Goal: Communication & Community: Share content

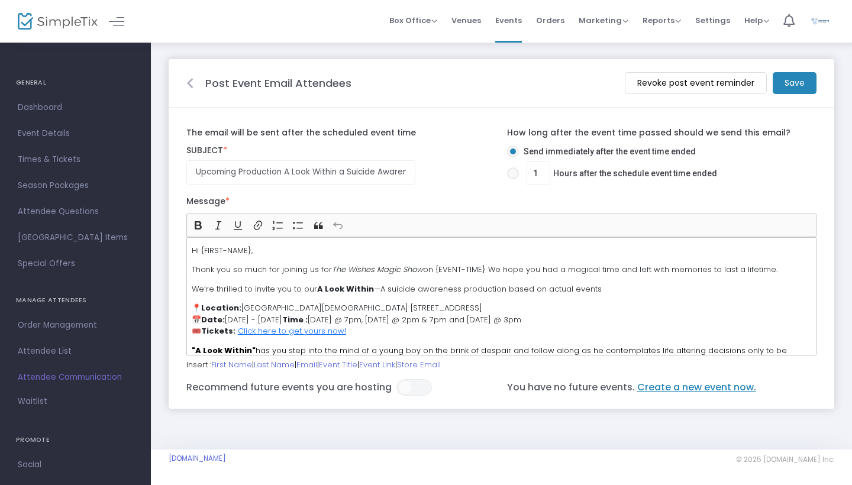
click at [187, 84] on icon at bounding box center [189, 84] width 7 height 12
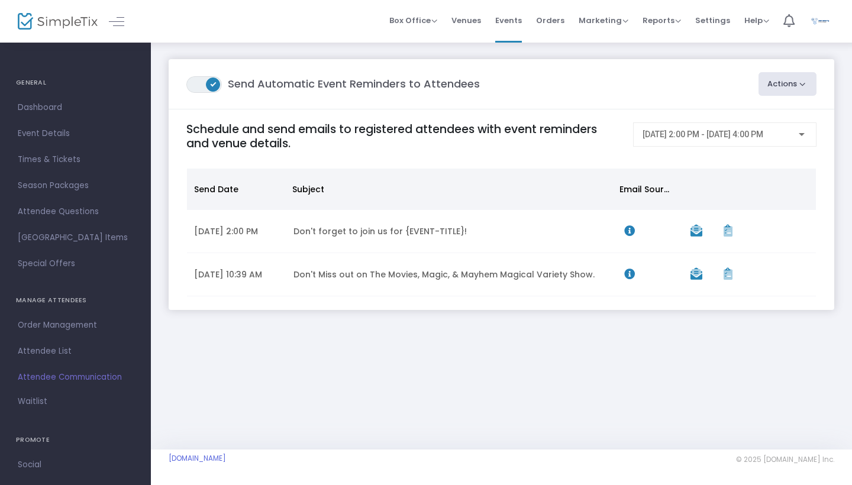
click at [791, 89] on button "Actions" at bounding box center [788, 84] width 59 height 24
click at [733, 138] on li "Post-Event Email" at bounding box center [754, 138] width 124 height 23
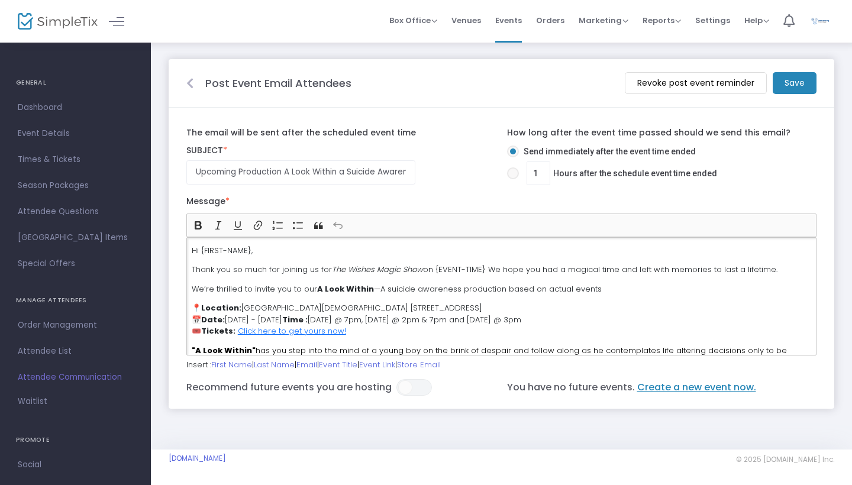
drag, startPoint x: 381, startPoint y: 343, endPoint x: 159, endPoint y: 202, distance: 263.2
click at [159, 202] on div "Post Event Email Attendees Revoke post event reminder Save The email will be se…" at bounding box center [501, 233] width 701 height 385
copy div "Lo {IPSUM-DOLO}, Sitam con ad elit sed doeiusm te inc Utl Etdolo Magna Aliq en …"
click at [190, 82] on icon at bounding box center [189, 84] width 7 height 12
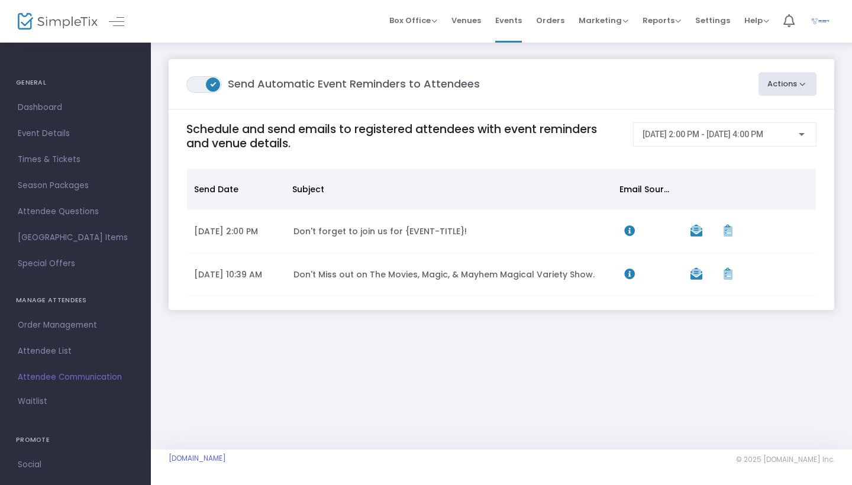
click at [801, 89] on button "Actions" at bounding box center [788, 84] width 59 height 24
click at [726, 118] on li "Create Email Blast" at bounding box center [754, 115] width 124 height 23
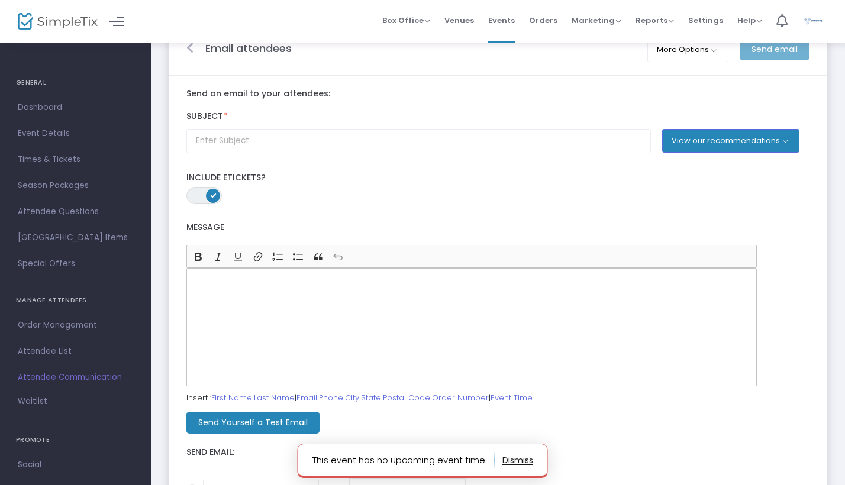
scroll to position [42, 0]
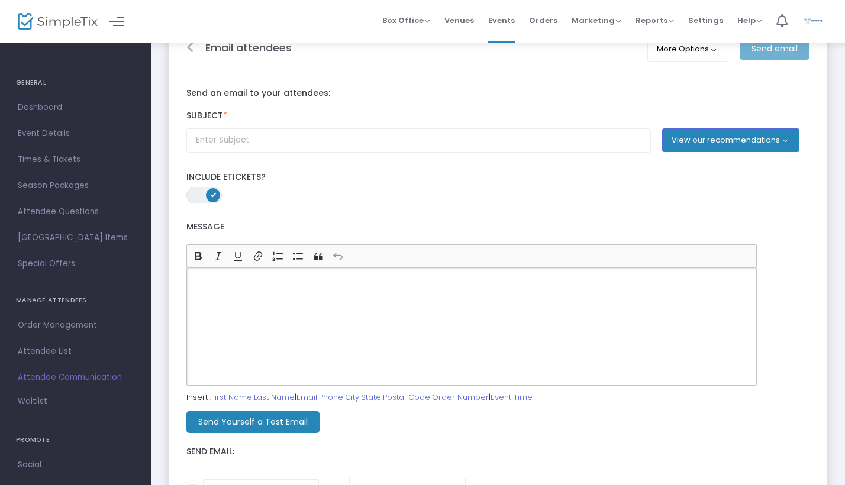
click at [249, 302] on div "Rich Text Editor, main" at bounding box center [471, 326] width 570 height 118
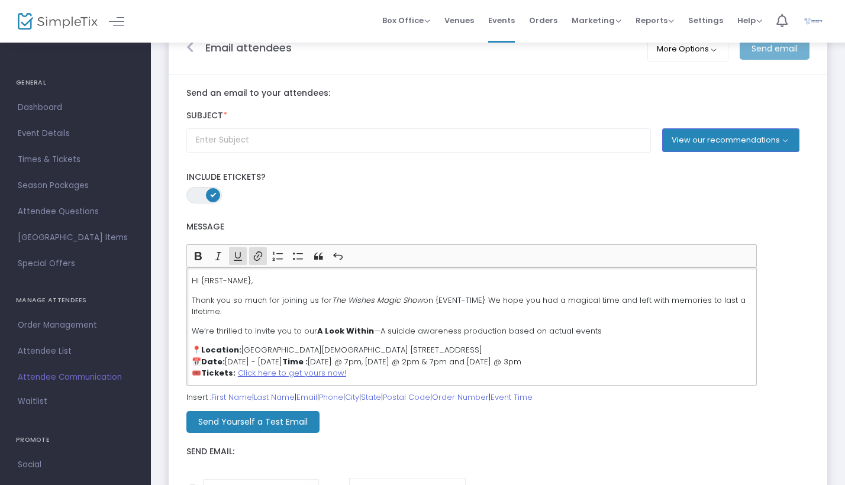
scroll to position [0, 0]
click at [208, 198] on span at bounding box center [213, 195] width 14 height 14
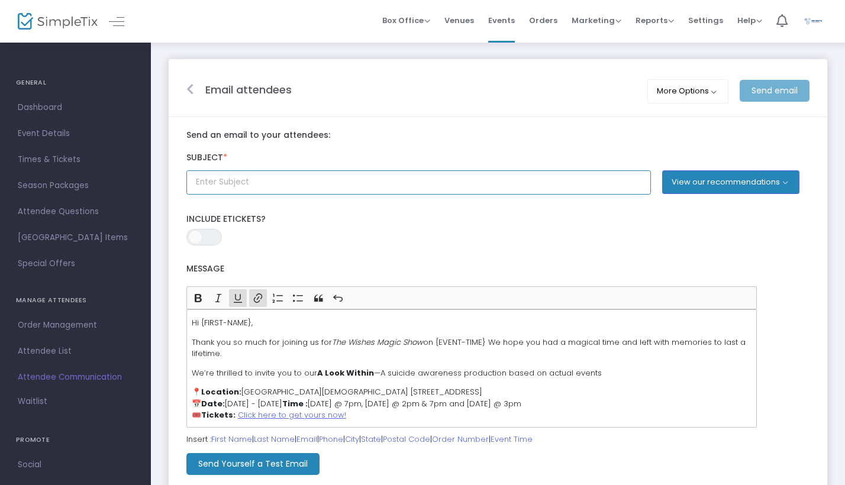
click at [275, 183] on input "text" at bounding box center [418, 182] width 465 height 24
click at [318, 183] on input "Come Join us For A Look Within a suicide awareness production" at bounding box center [418, 182] width 465 height 24
click at [268, 182] on input "Come Join us For A Look Within' a suicide awareness production" at bounding box center [418, 182] width 465 height 24
click at [453, 182] on input "Come Join us For 'A Look Within' a suicide awareness production" at bounding box center [418, 182] width 465 height 24
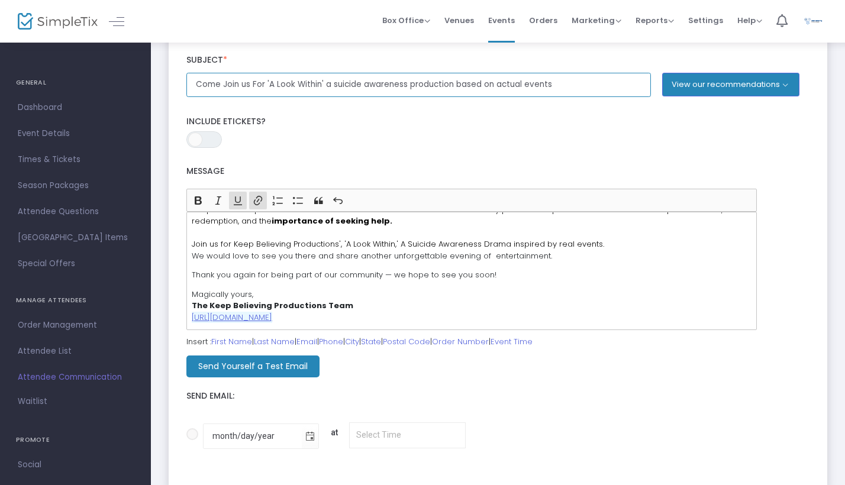
scroll to position [156, 0]
type input "Come Join us For 'A Look Within' a suicide awareness production based on actual…"
click at [278, 372] on m-button "Send Yourself a Test Email" at bounding box center [252, 367] width 133 height 22
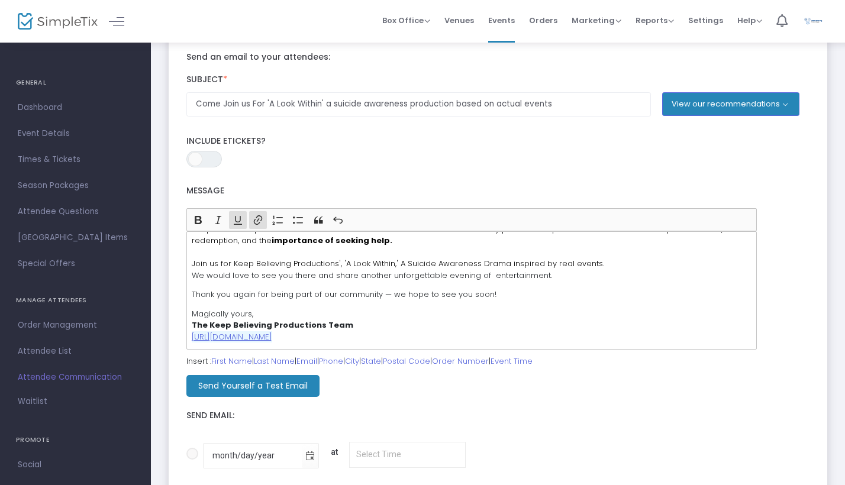
scroll to position [79, 0]
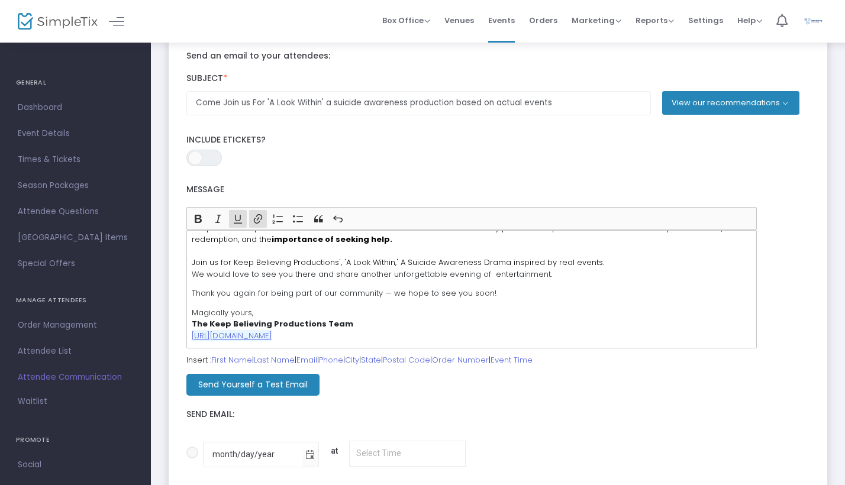
click at [740, 108] on button "View our recommendations" at bounding box center [730, 103] width 137 height 24
click at [782, 98] on button "View our recommendations" at bounding box center [730, 103] width 137 height 24
click at [786, 101] on button "View our recommendations" at bounding box center [730, 103] width 137 height 24
